Goal: Communication & Community: Answer question/provide support

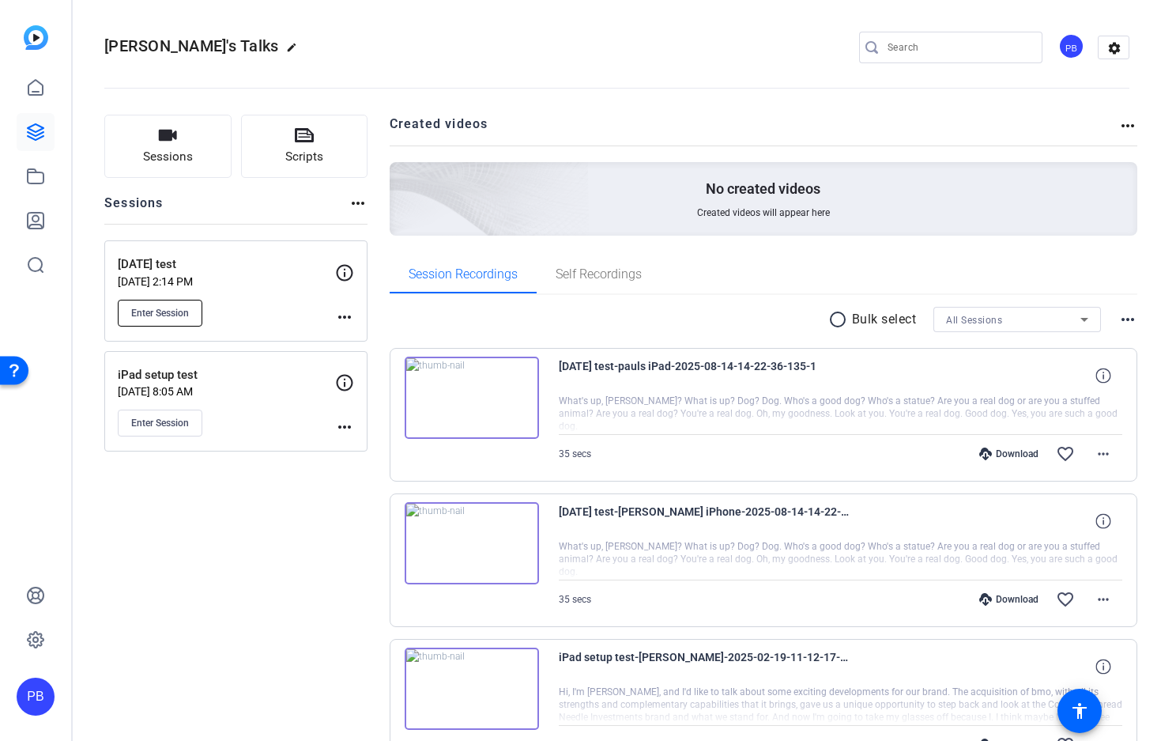
click at [165, 313] on span "Enter Session" at bounding box center [160, 313] width 58 height 13
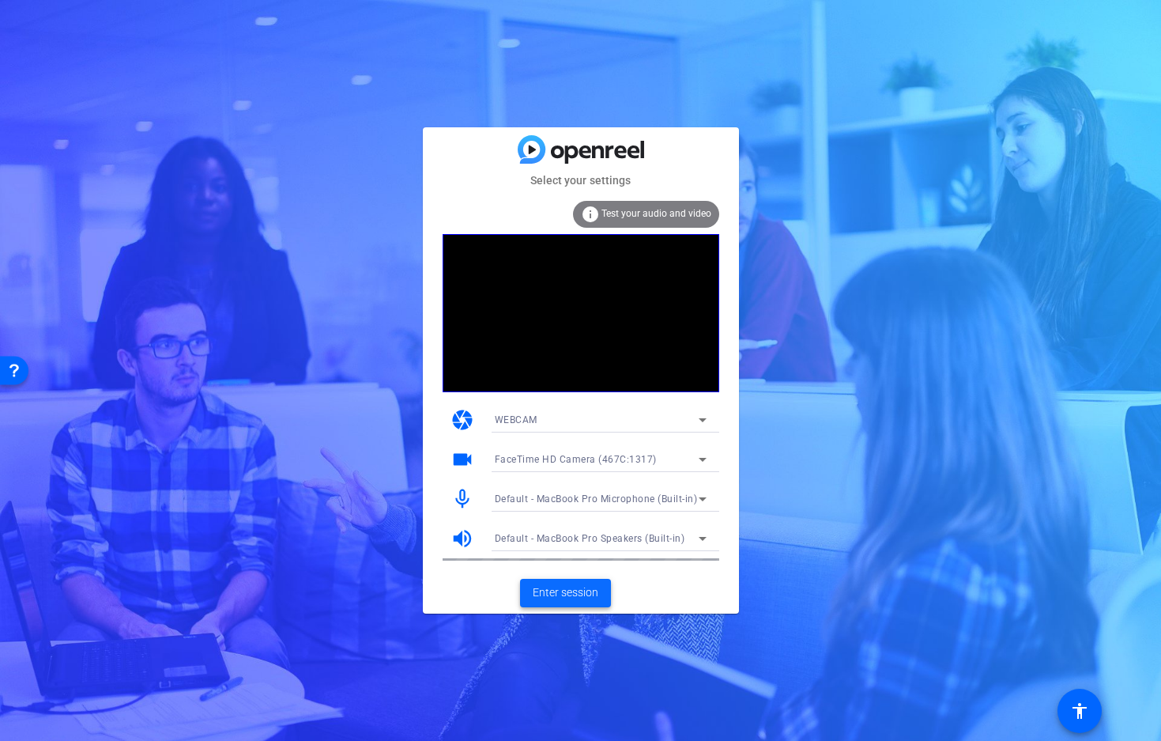
click at [561, 590] on span "Enter session" at bounding box center [566, 592] width 66 height 17
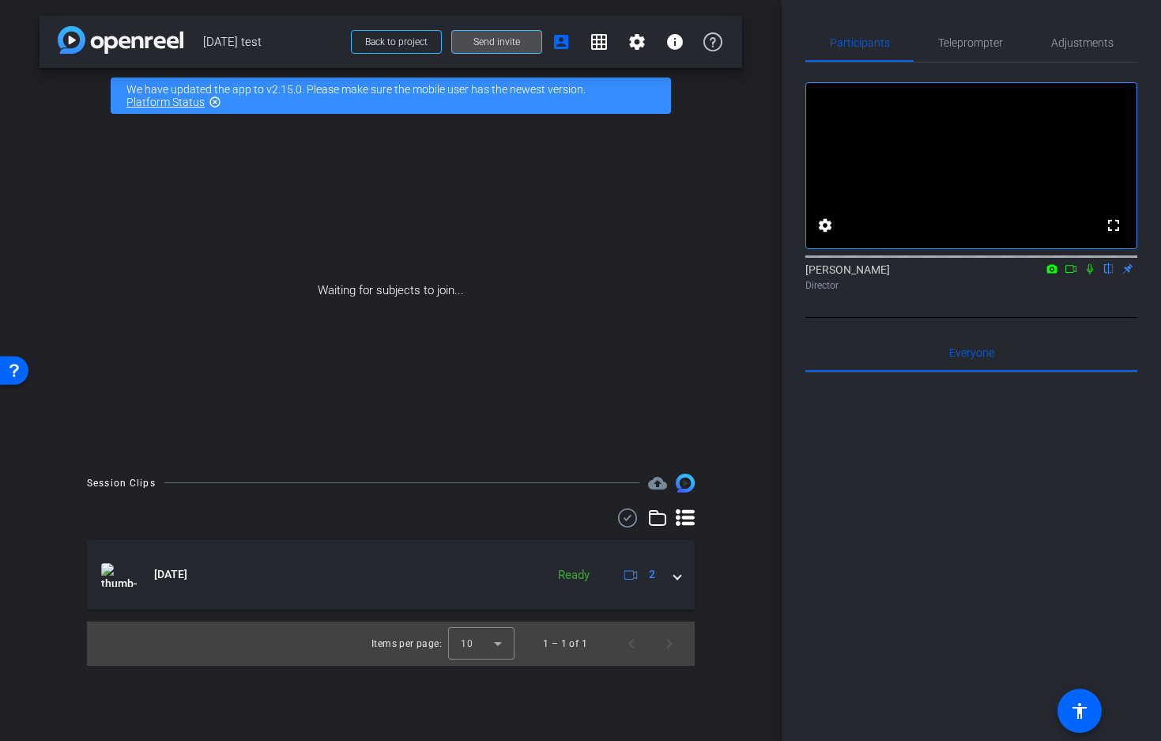
click at [489, 38] on span "Send invite" at bounding box center [497, 42] width 47 height 13
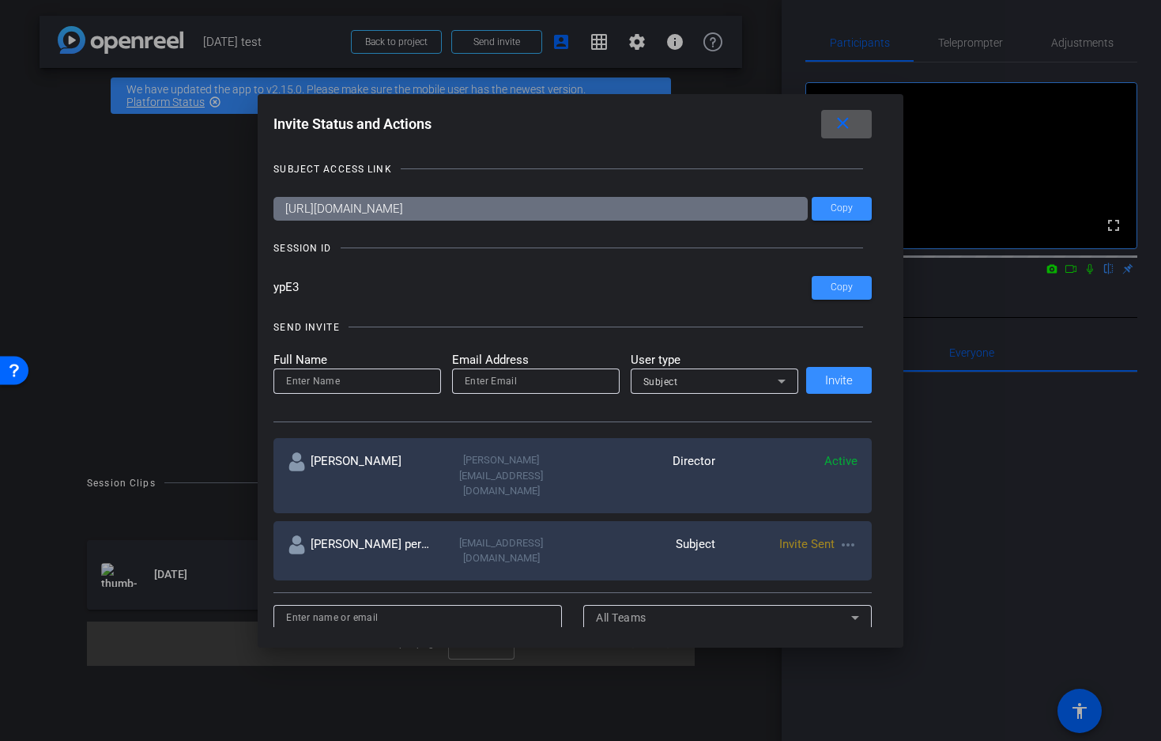
click at [848, 535] on mat-icon "more_horiz" at bounding box center [848, 544] width 19 height 19
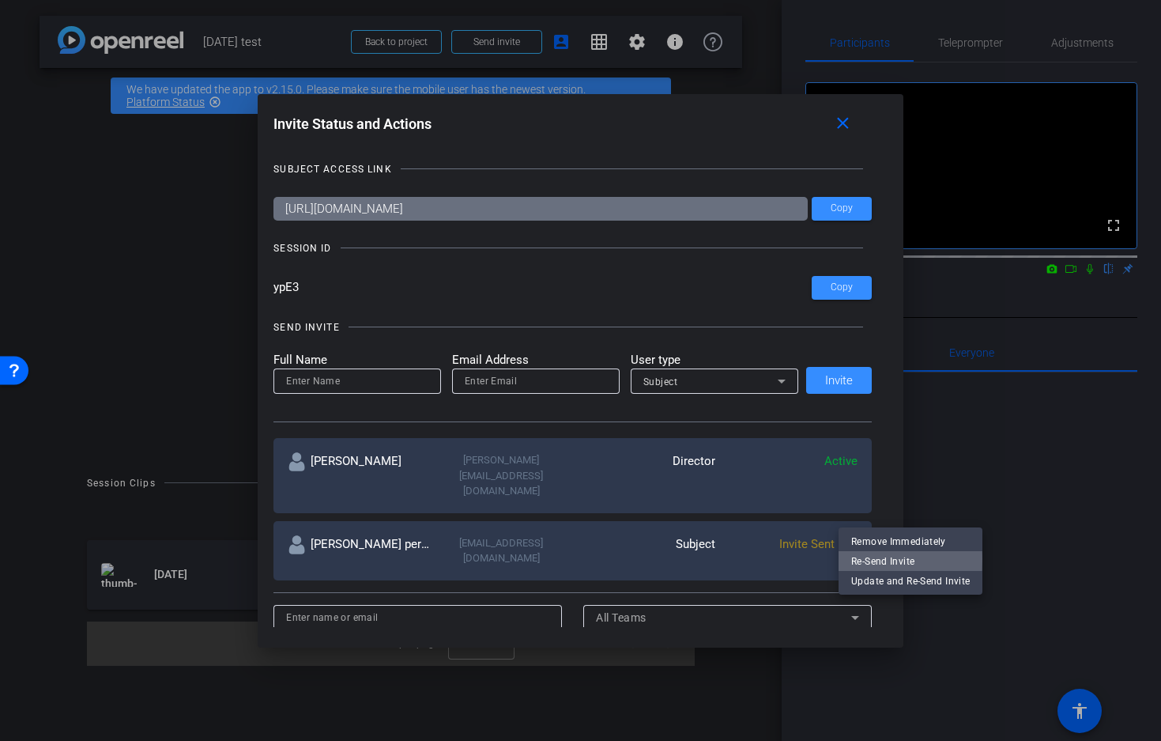
click at [872, 559] on span "Re-Send Invite" at bounding box center [911, 561] width 119 height 19
click at [872, 559] on div "SUBJECT ACCESS LINK https://capture.openreel.com/subject/MODE_OTP?otp=ypE3 Copy…" at bounding box center [581, 386] width 614 height 482
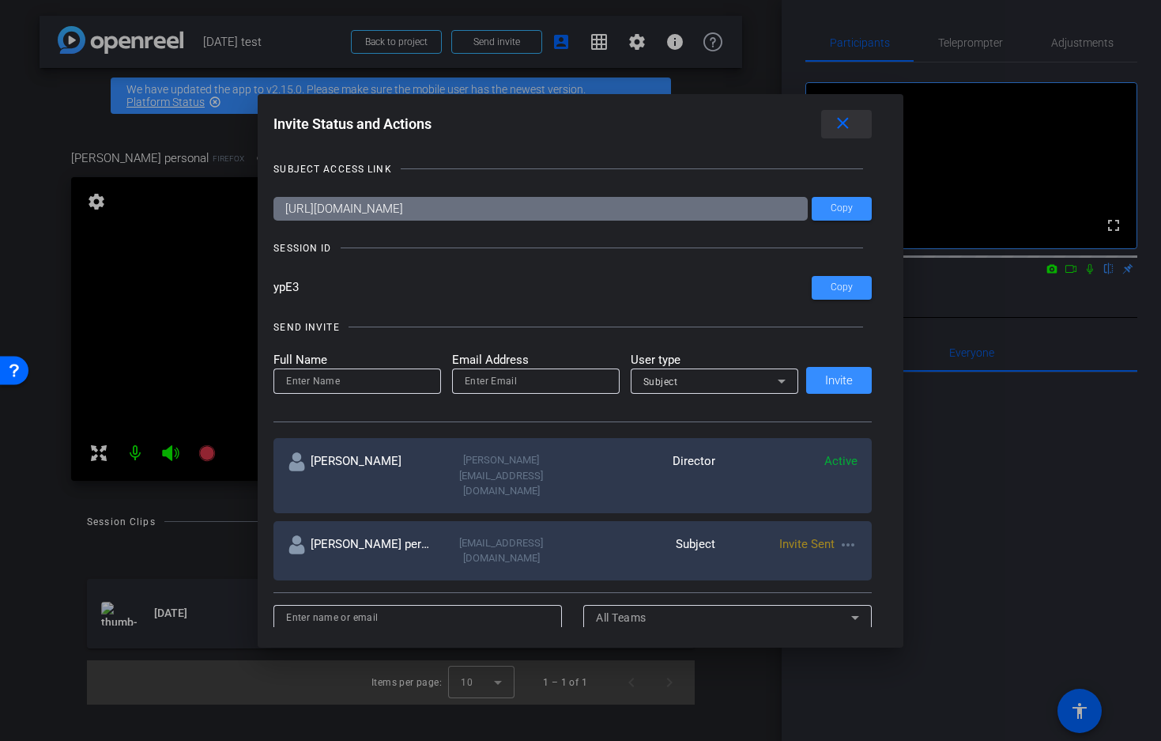
click at [847, 117] on mat-icon "close" at bounding box center [843, 124] width 20 height 20
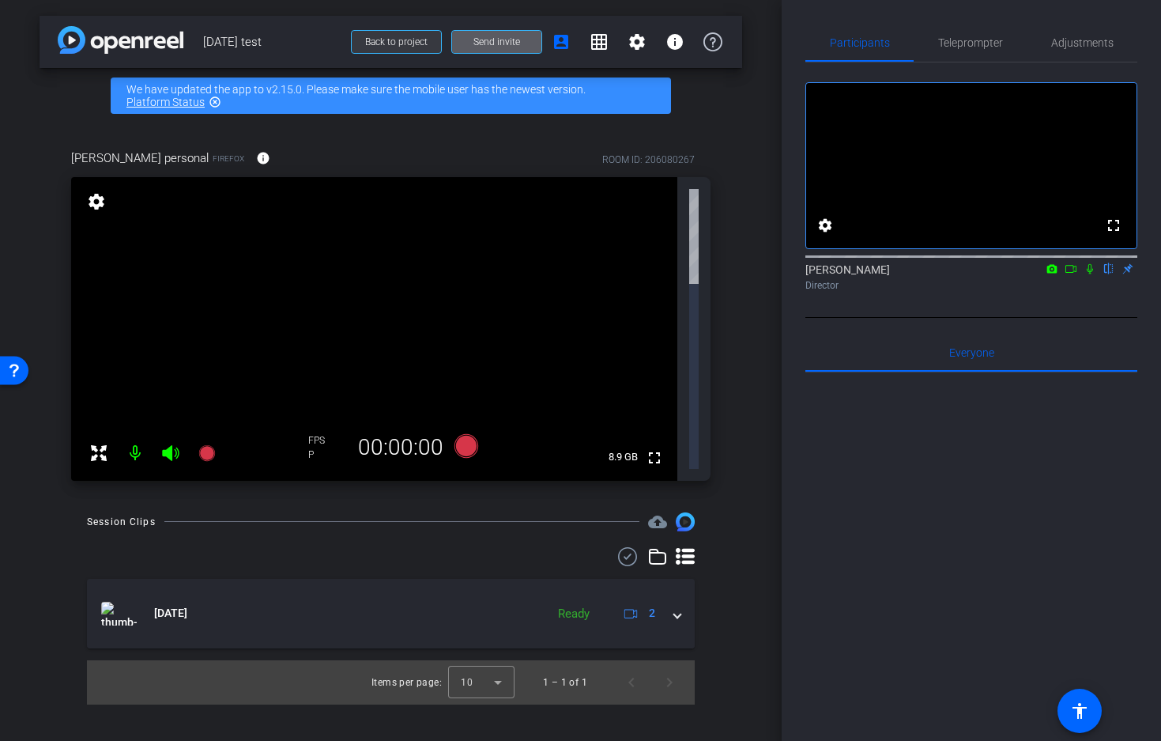
click at [409, 43] on span "Back to project" at bounding box center [396, 41] width 62 height 11
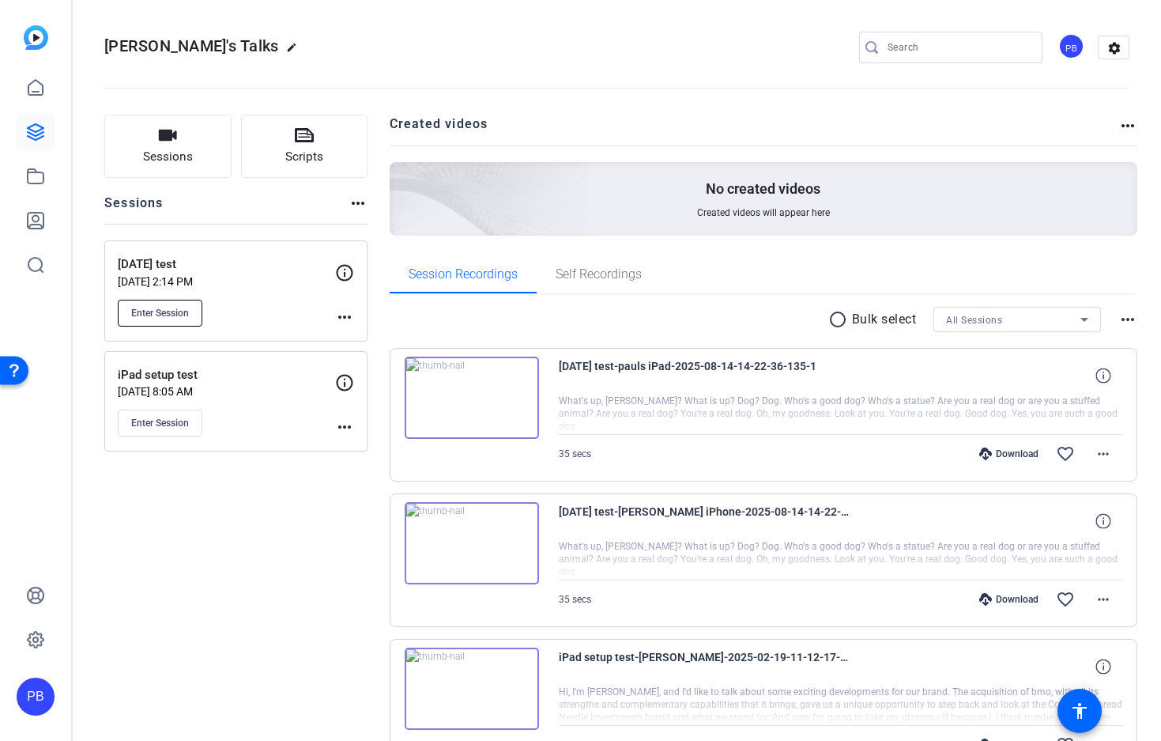
click at [168, 310] on span "Enter Session" at bounding box center [160, 313] width 58 height 13
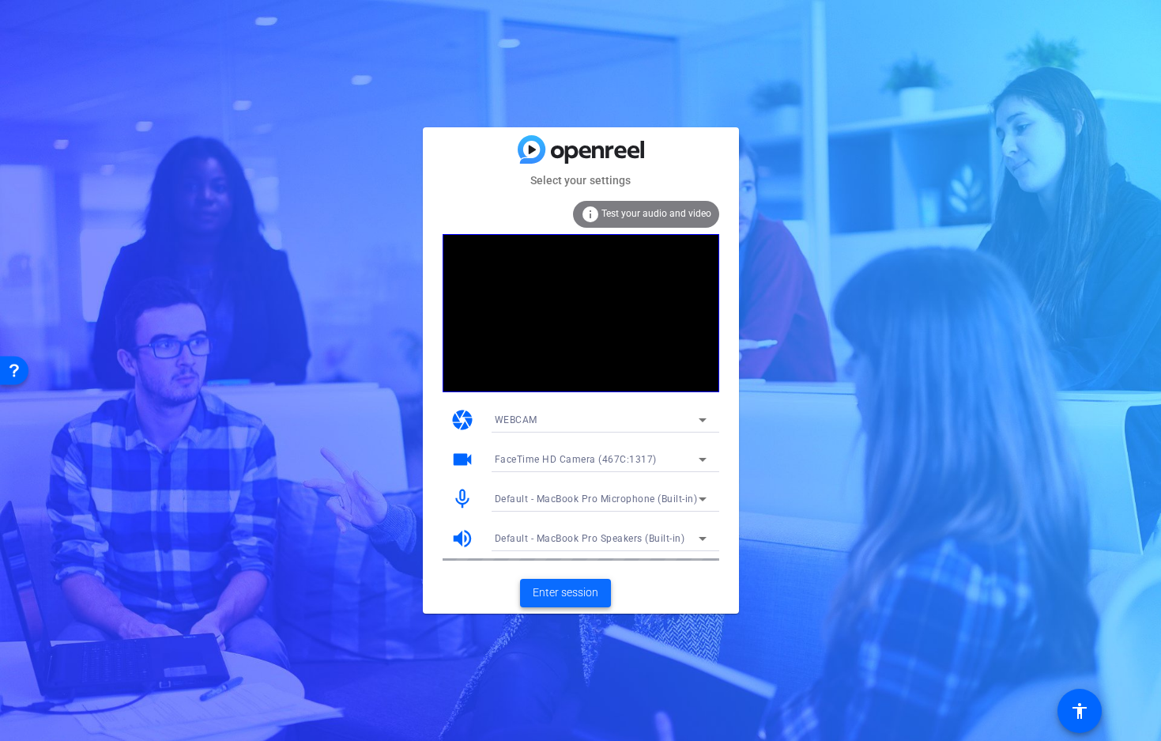
click at [556, 589] on span "Enter session" at bounding box center [566, 592] width 66 height 17
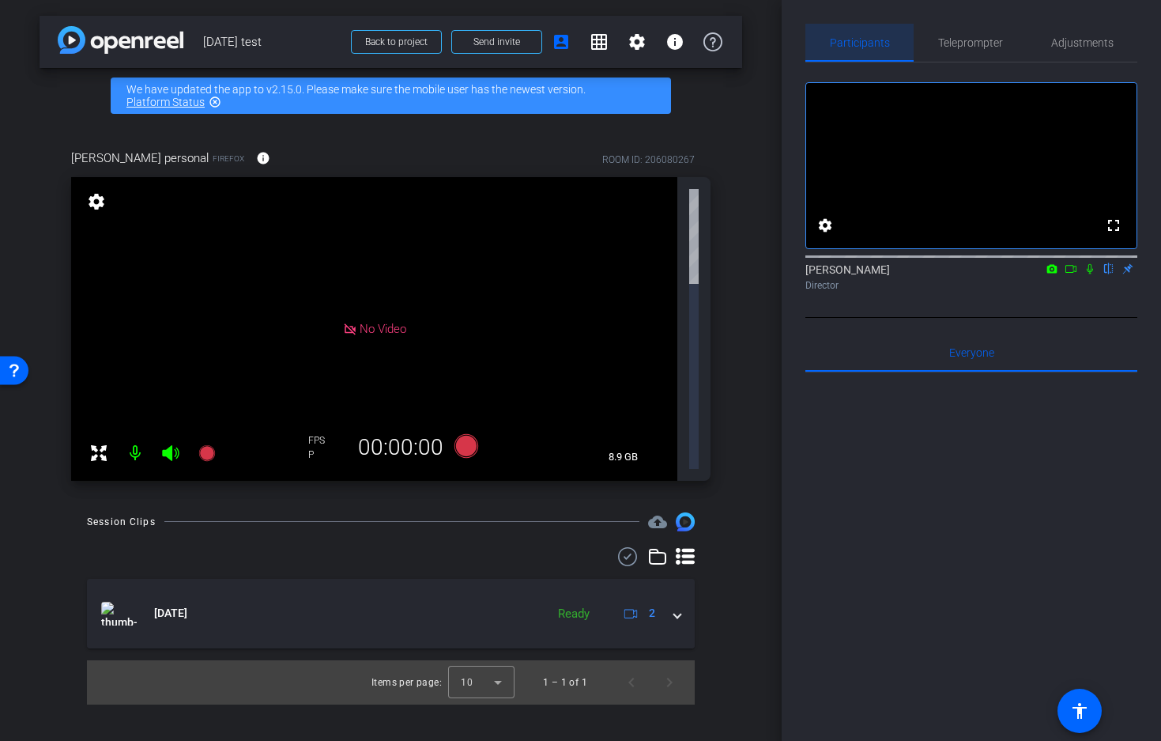
click at [862, 43] on span "Participants" at bounding box center [860, 42] width 60 height 11
click at [1069, 39] on span "Adjustments" at bounding box center [1083, 42] width 62 height 11
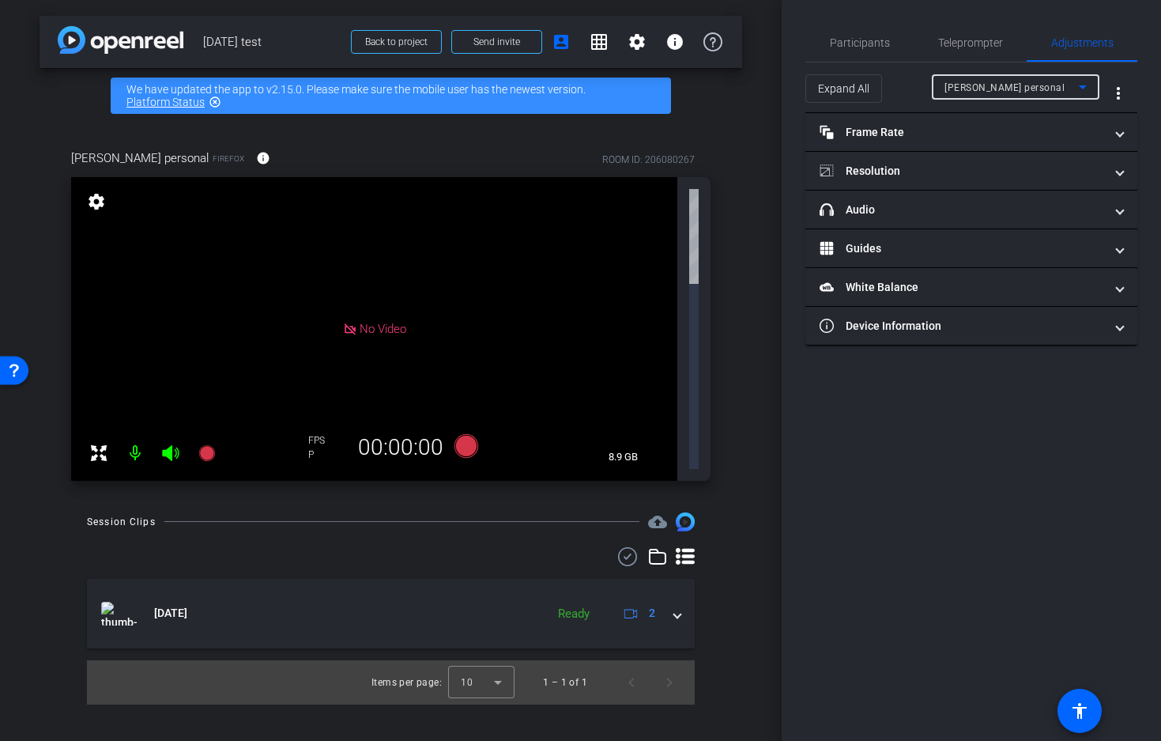
click at [997, 84] on span "[PERSON_NAME] personal" at bounding box center [1005, 87] width 120 height 11
click at [1005, 93] on div at bounding box center [580, 370] width 1161 height 741
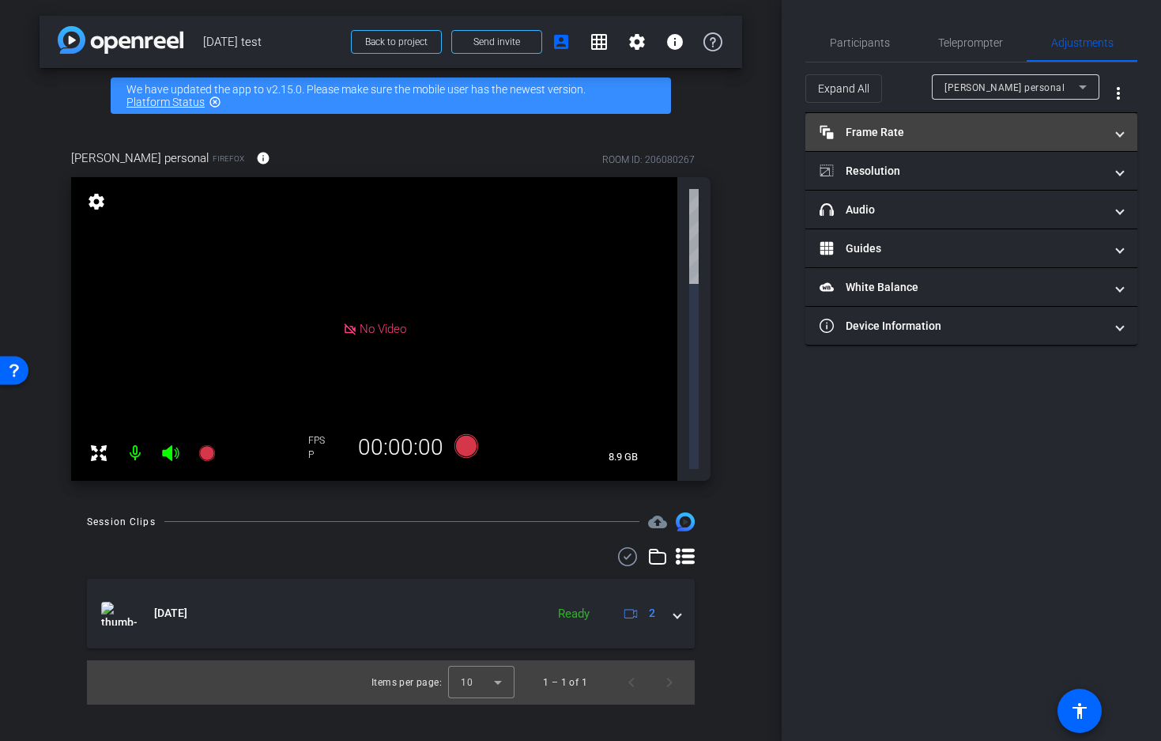
click at [904, 137] on mat-panel-title "Frame Rate Frame Rate" at bounding box center [962, 132] width 285 height 17
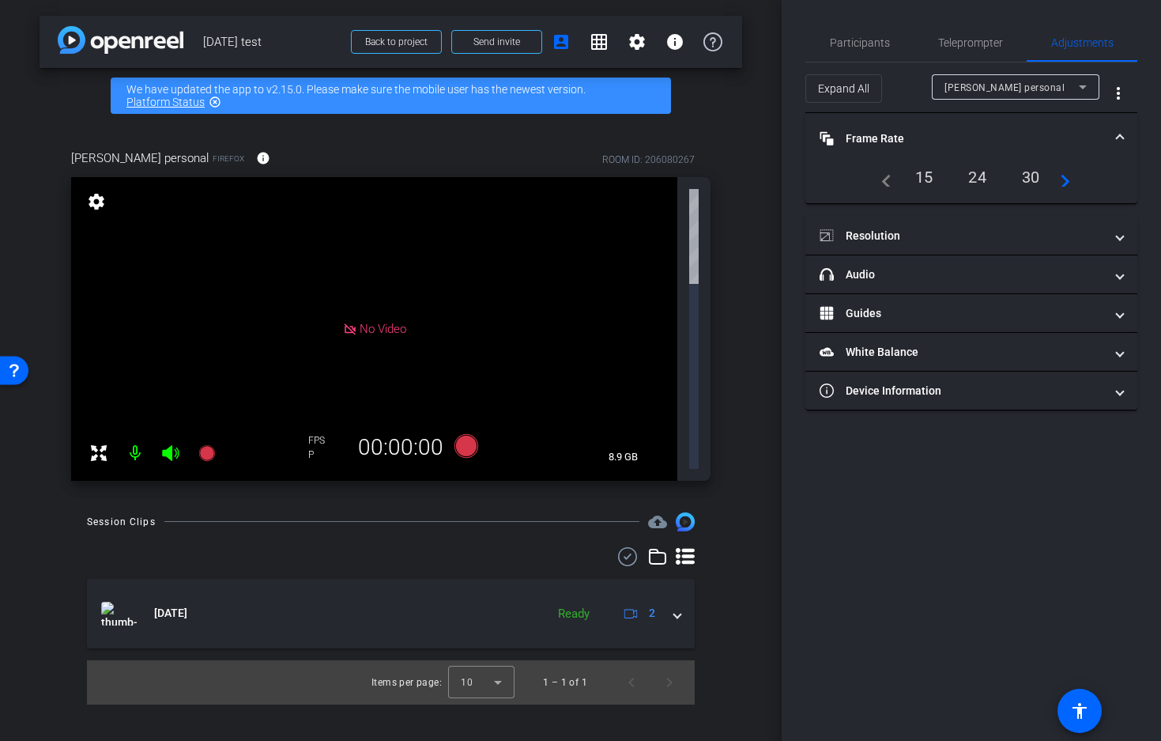
click at [1033, 175] on div "30" at bounding box center [1031, 177] width 42 height 27
click at [1032, 175] on div "30" at bounding box center [1031, 177] width 42 height 27
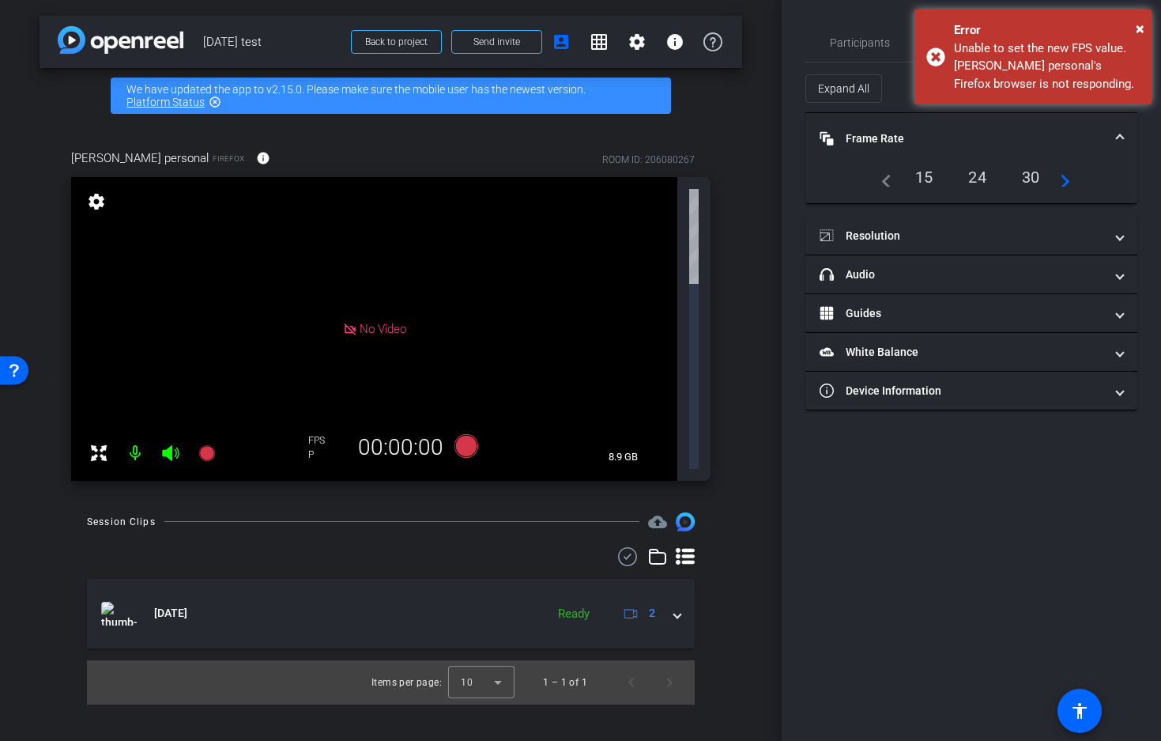
click at [994, 523] on div "Participants Teleprompter Adjustments settings [PERSON_NAME] flip Director Ever…" at bounding box center [972, 370] width 380 height 741
